Goal: Task Accomplishment & Management: Complete application form

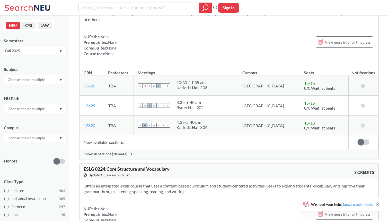
scroll to position [582, 0]
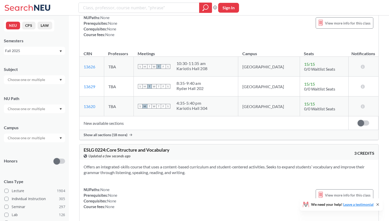
click at [33, 136] on input "text" at bounding box center [26, 138] width 43 height 6
click at [31, 165] on div "Online ( 686 )" at bounding box center [36, 164] width 58 height 6
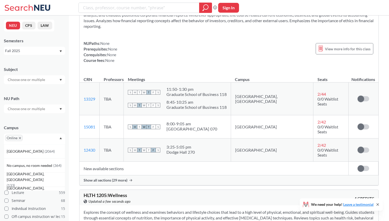
scroll to position [9632, 0]
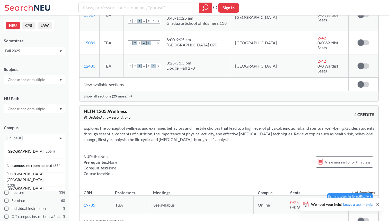
click at [368, 202] on label at bounding box center [364, 204] width 12 height 5
click at [358, 202] on input "checkbox" at bounding box center [358, 202] width 0 height 0
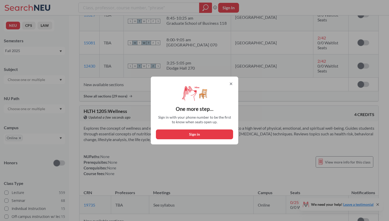
click at [202, 132] on button "Sign in" at bounding box center [194, 134] width 77 height 10
select select "US"
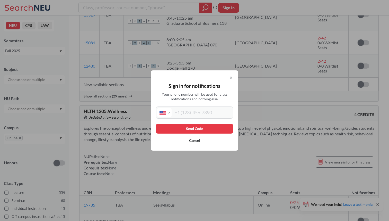
click at [198, 114] on input "tel" at bounding box center [202, 113] width 60 height 10
type input "[PHONE_NUMBER]"
click at [195, 129] on button "Send Code" at bounding box center [194, 129] width 77 height 10
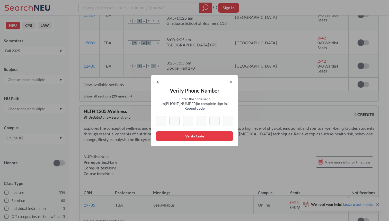
click at [166, 118] on div at bounding box center [194, 121] width 77 height 10
click at [162, 119] on input at bounding box center [161, 121] width 10 height 10
type input "8"
type input "2"
type input "1"
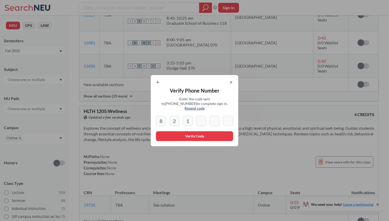
type input "7"
type input "4"
click at [213, 118] on input "4" at bounding box center [215, 121] width 10 height 10
type input "4"
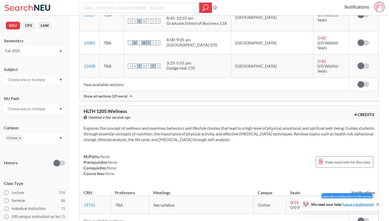
click at [363, 201] on span at bounding box center [361, 204] width 6 height 6
click at [358, 202] on input "checkbox" at bounding box center [358, 202] width 0 height 0
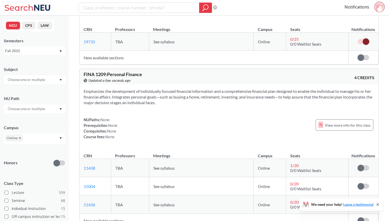
scroll to position [9802, 0]
